Goal: Contribute content

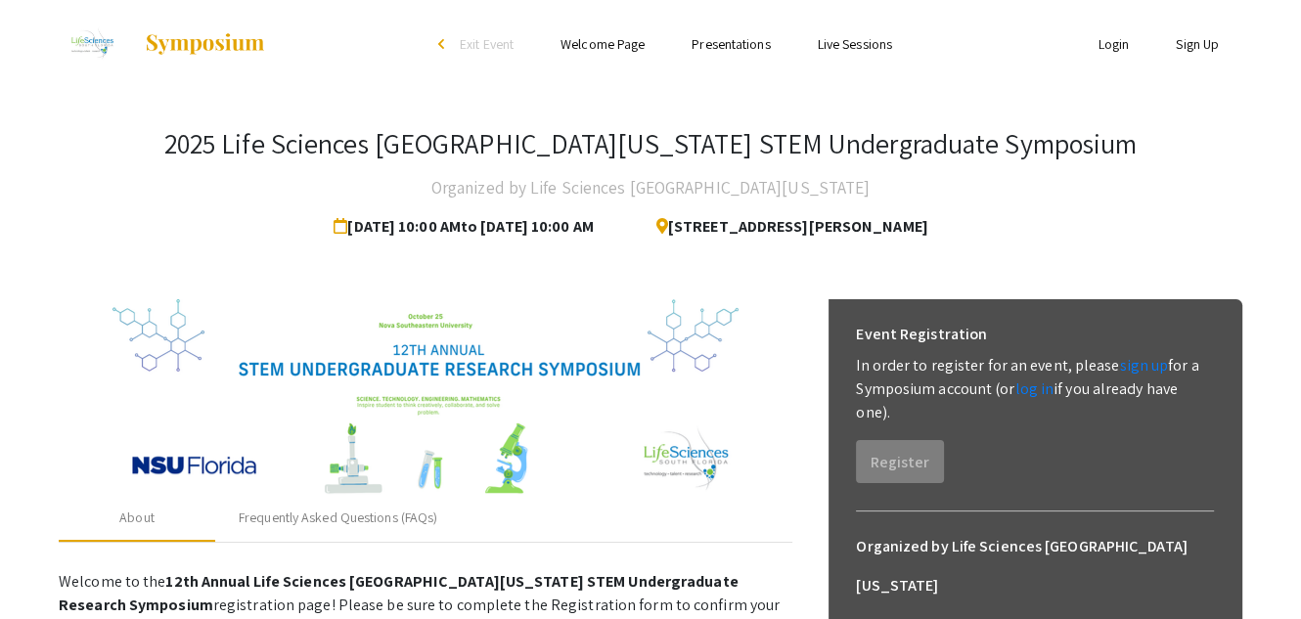
click at [1099, 42] on link "Login" at bounding box center [1114, 44] width 31 height 18
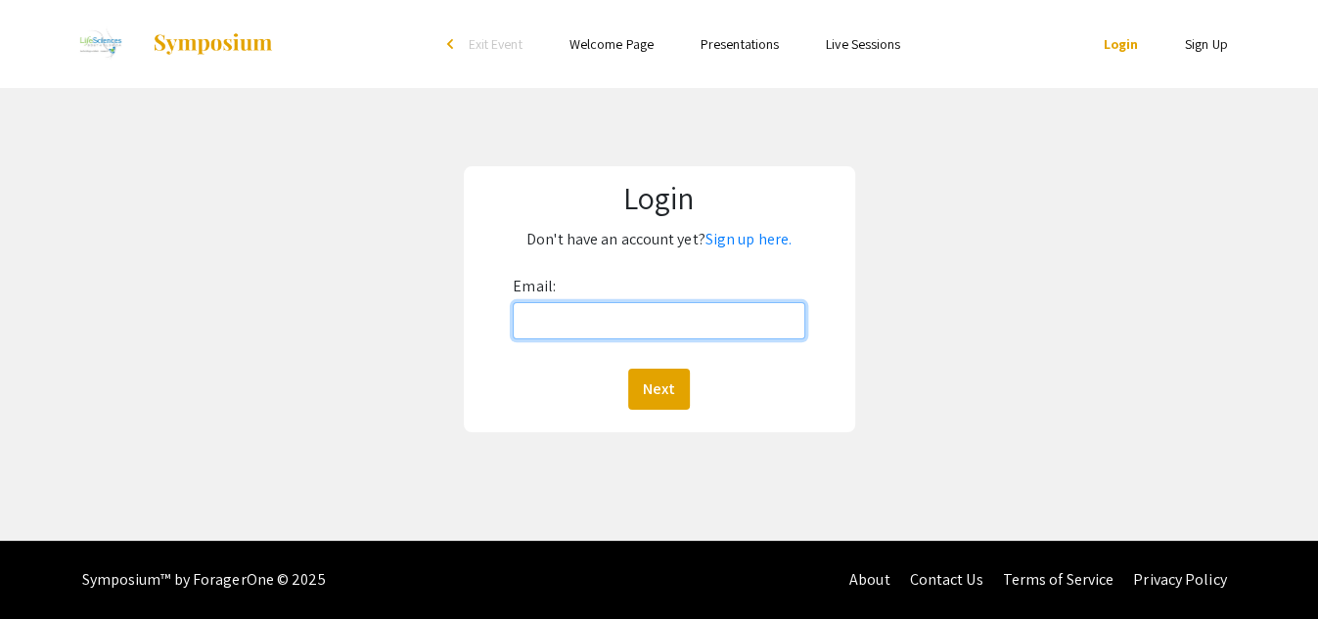
click at [552, 322] on input "Email:" at bounding box center [659, 320] width 292 height 37
type input "[EMAIL_ADDRESS][DOMAIN_NAME]"
click at [628, 369] on button "Next" at bounding box center [659, 389] width 62 height 41
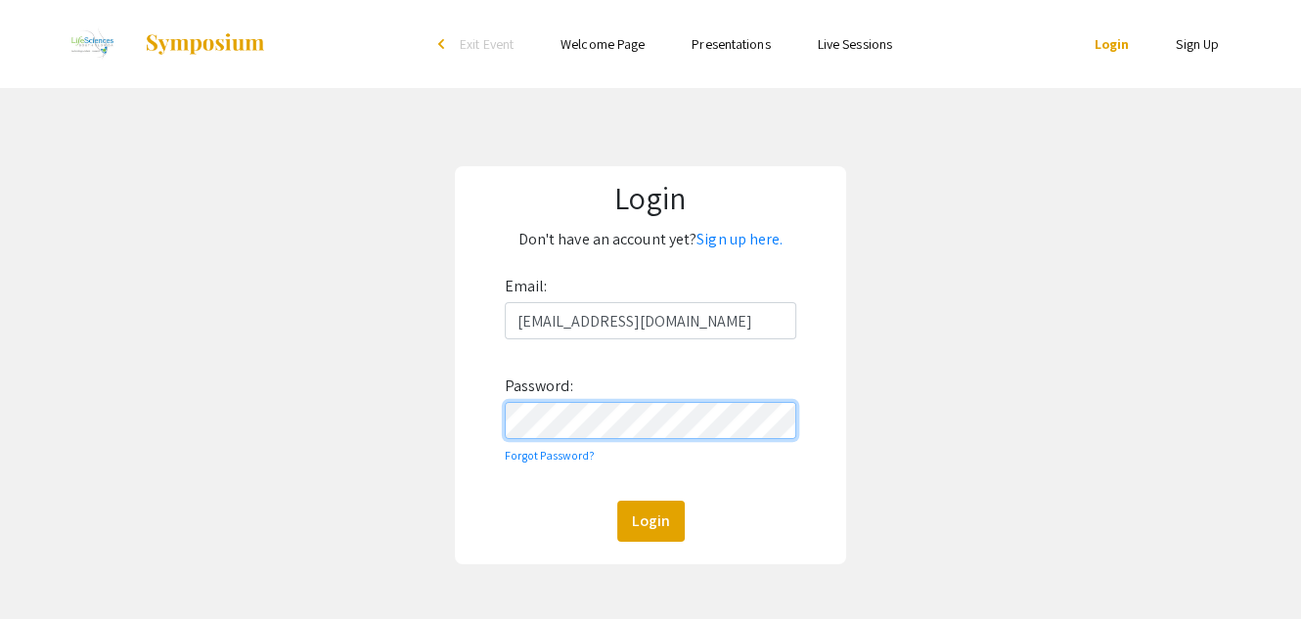
click at [617, 501] on button "Login" at bounding box center [651, 521] width 68 height 41
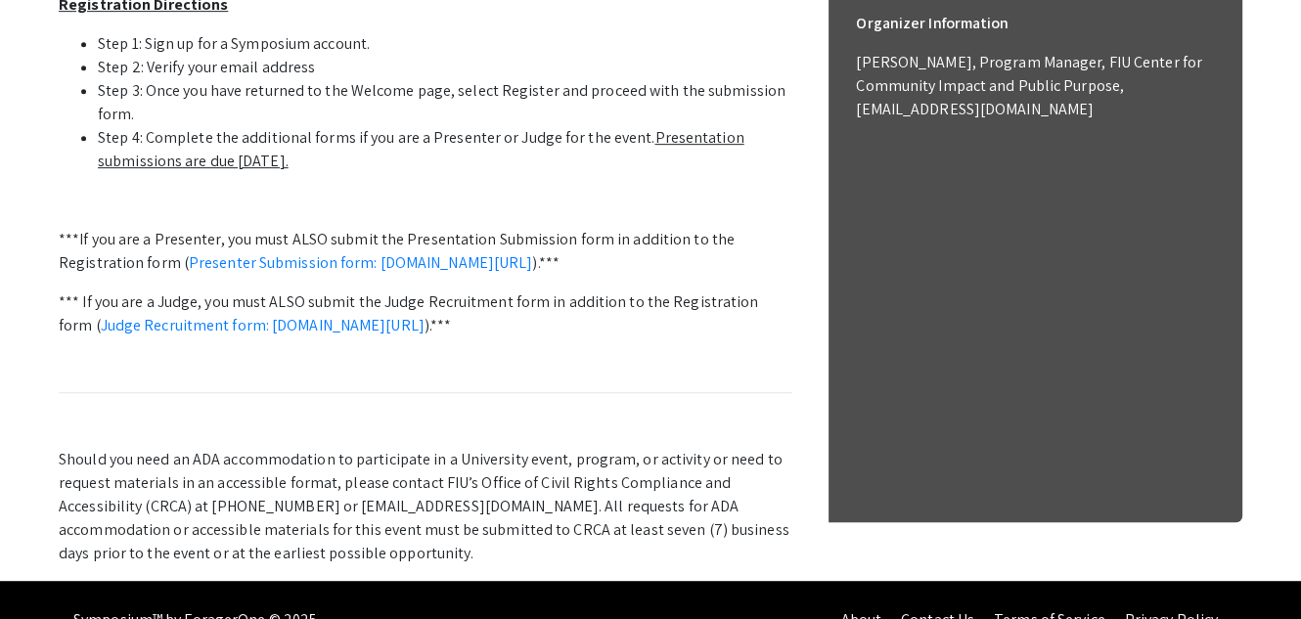
scroll to position [881, 0]
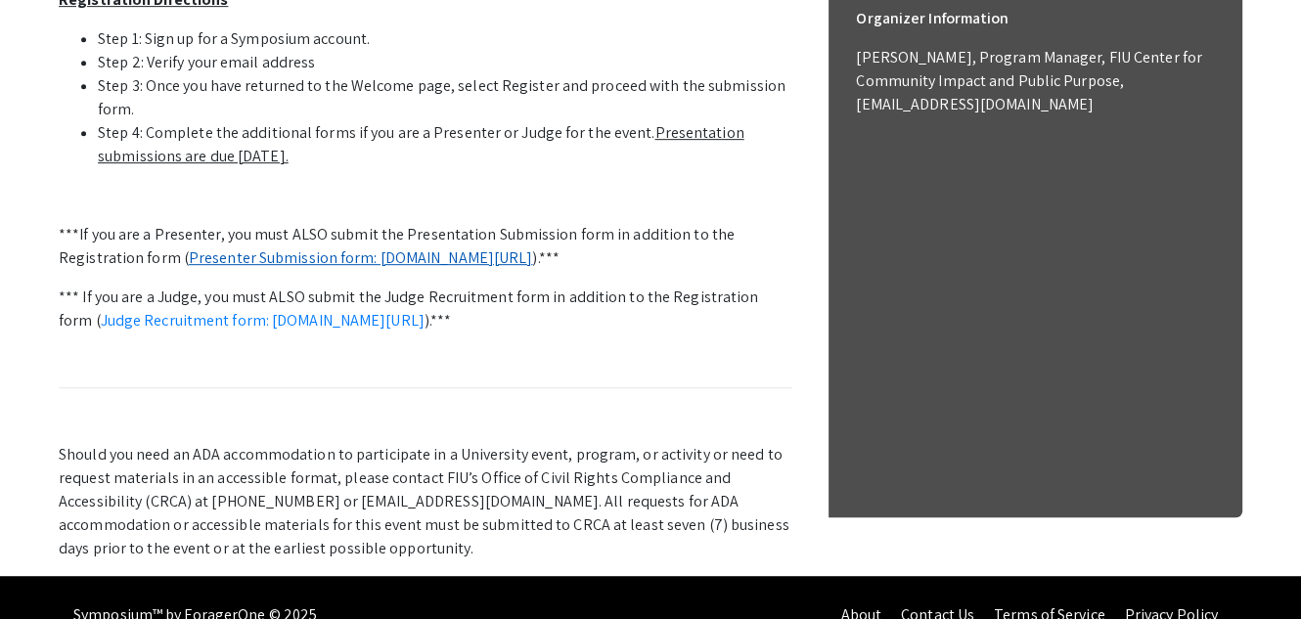
click at [330, 259] on link "Presenter Submission form: [DOMAIN_NAME][URL]" at bounding box center [361, 258] width 344 height 21
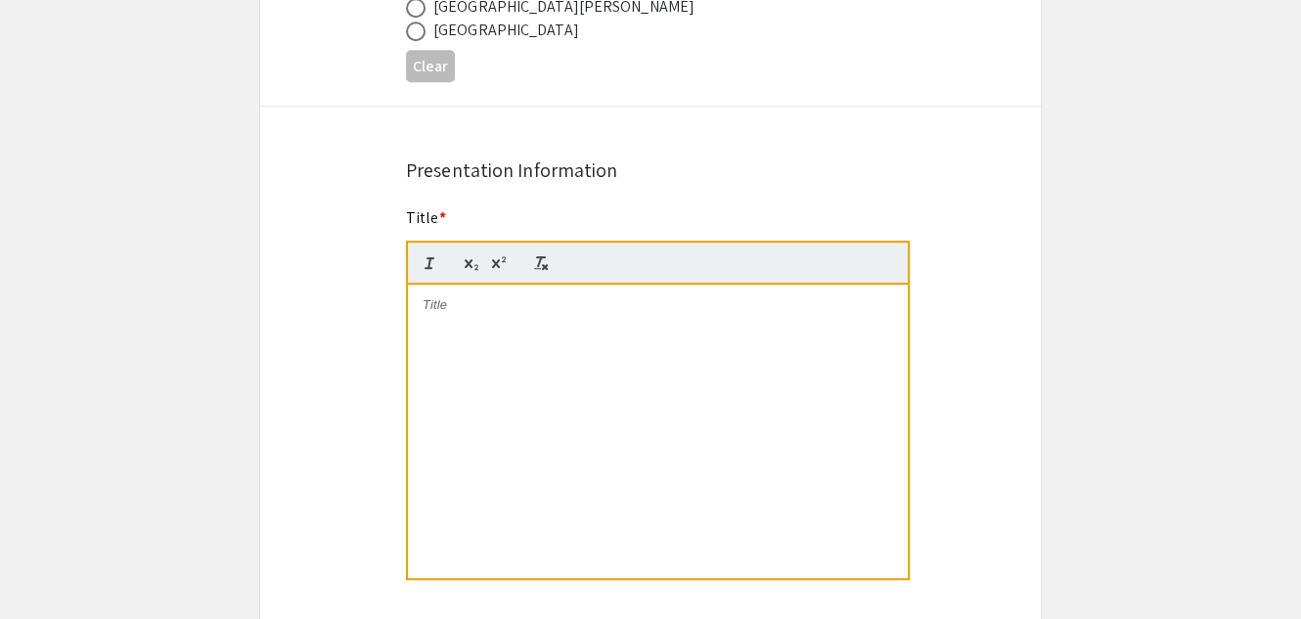
scroll to position [1393, 0]
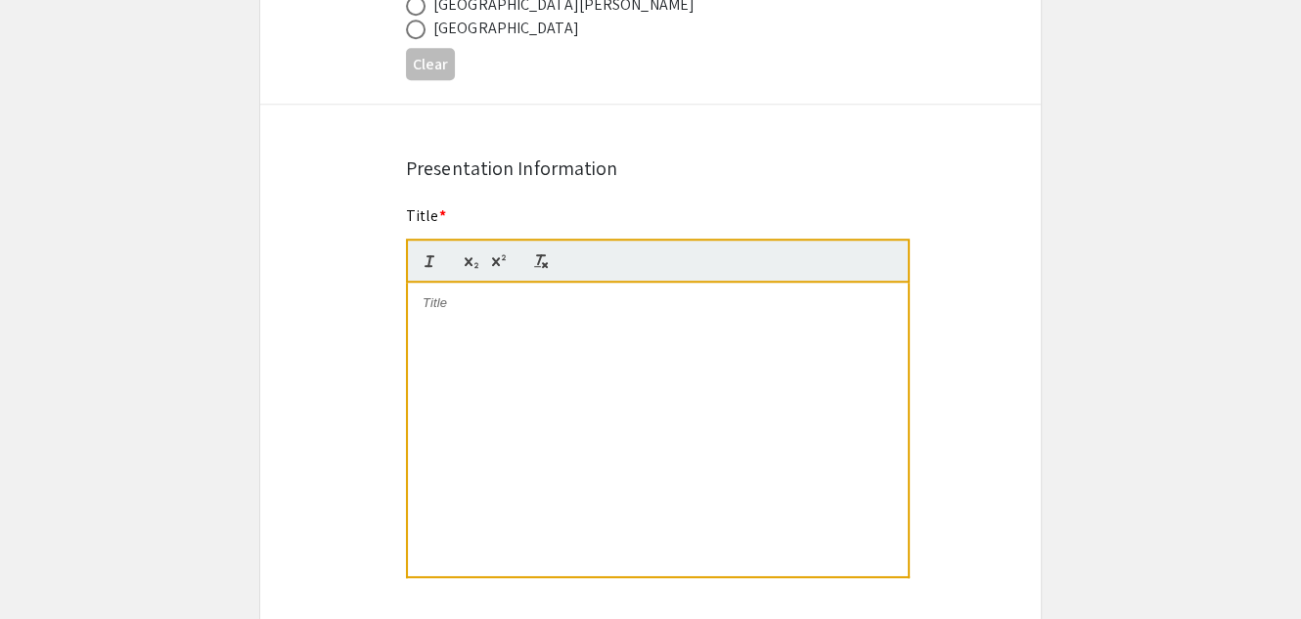
click at [949, 486] on div "Symposium Presentation Submission 2025 Life Sciences South Florida STEM Undergr…" at bounding box center [650, 478] width 783 height 3531
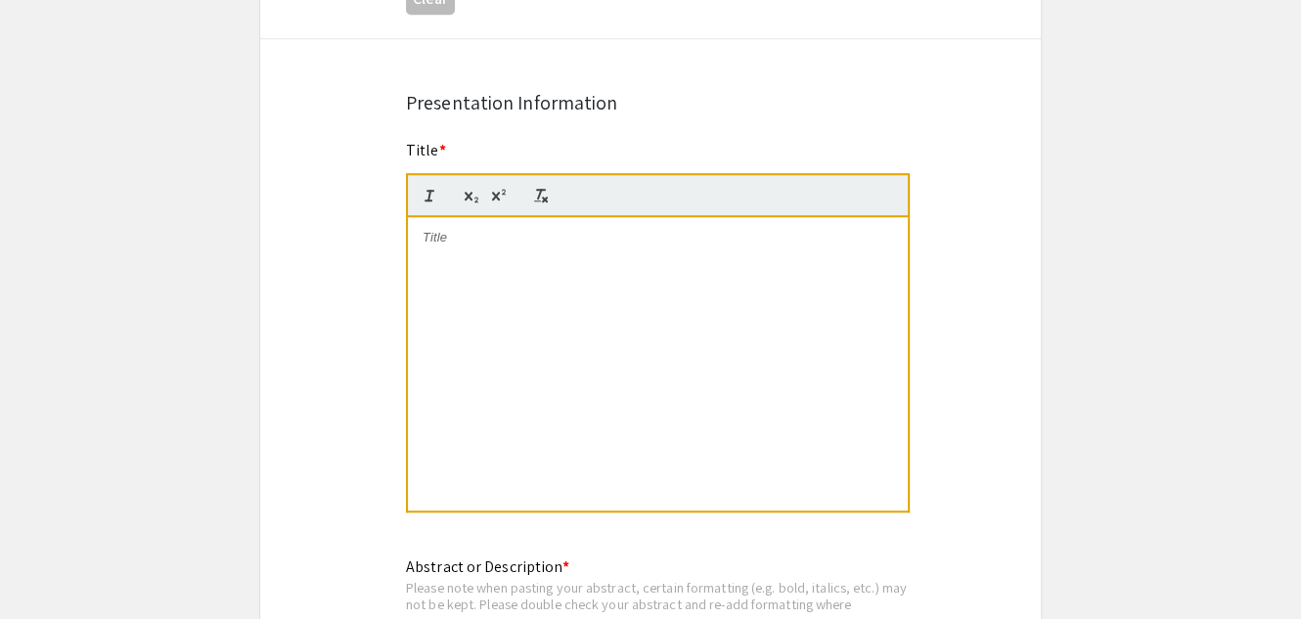
scroll to position [1453, 0]
